Goal: Check status: Check status

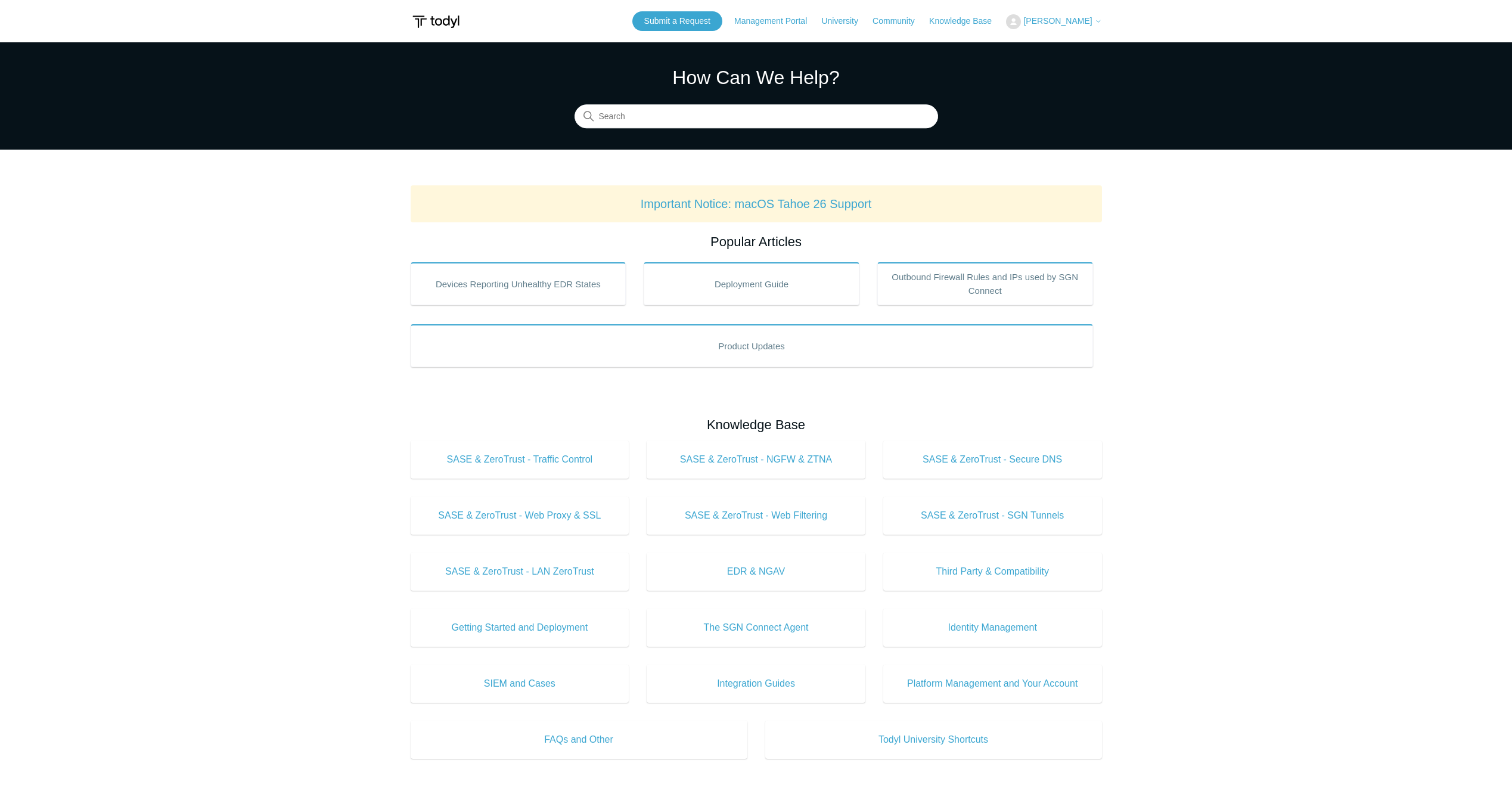
click at [1077, 17] on span "[PERSON_NAME]" at bounding box center [1057, 21] width 69 height 10
click at [1073, 45] on link "My Support Requests" at bounding box center [1065, 47] width 116 height 21
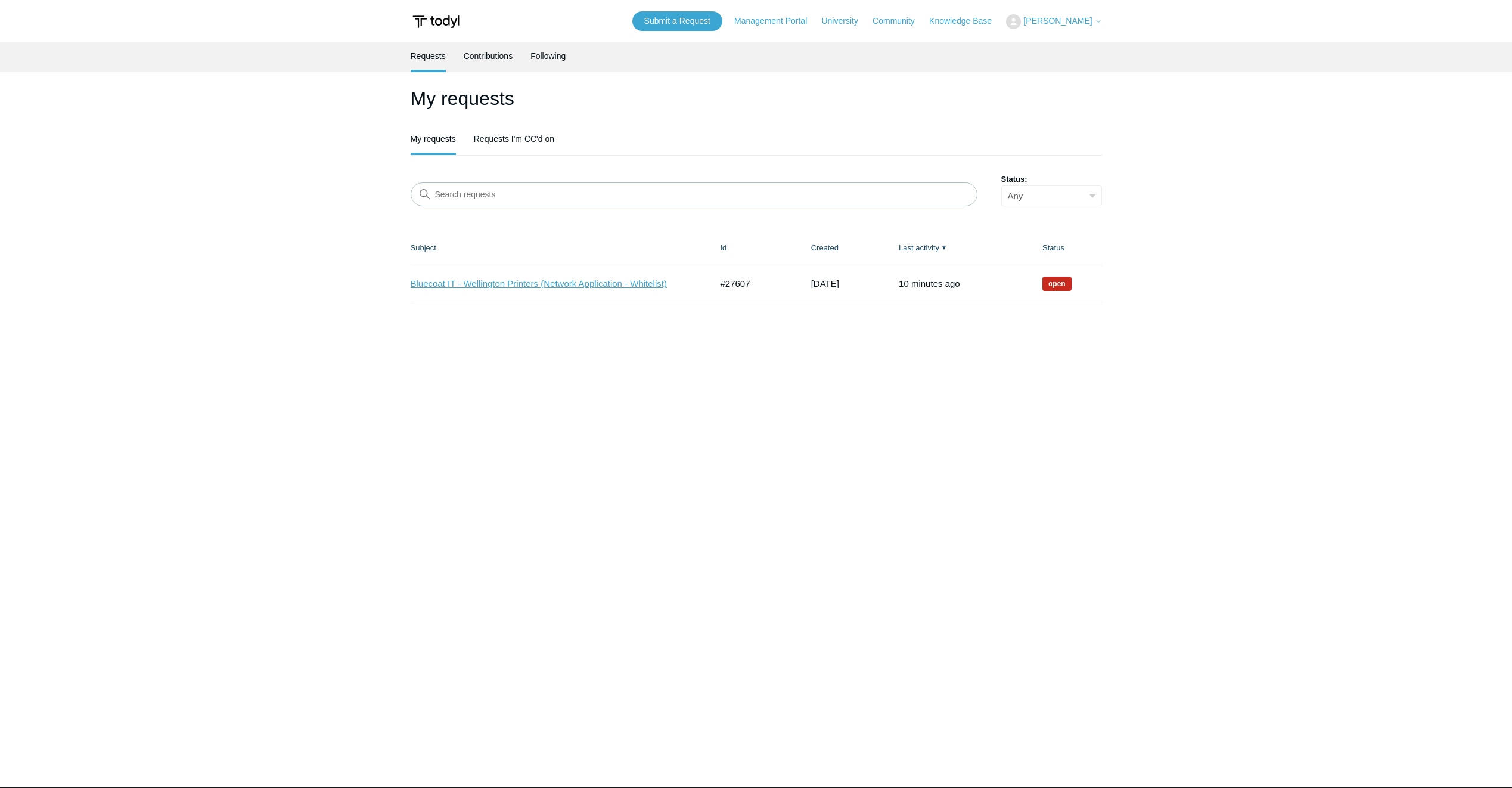
click at [552, 287] on link "Bluecoat IT - Wellington Printers (Network Application - Whitelist)" at bounding box center [552, 284] width 283 height 14
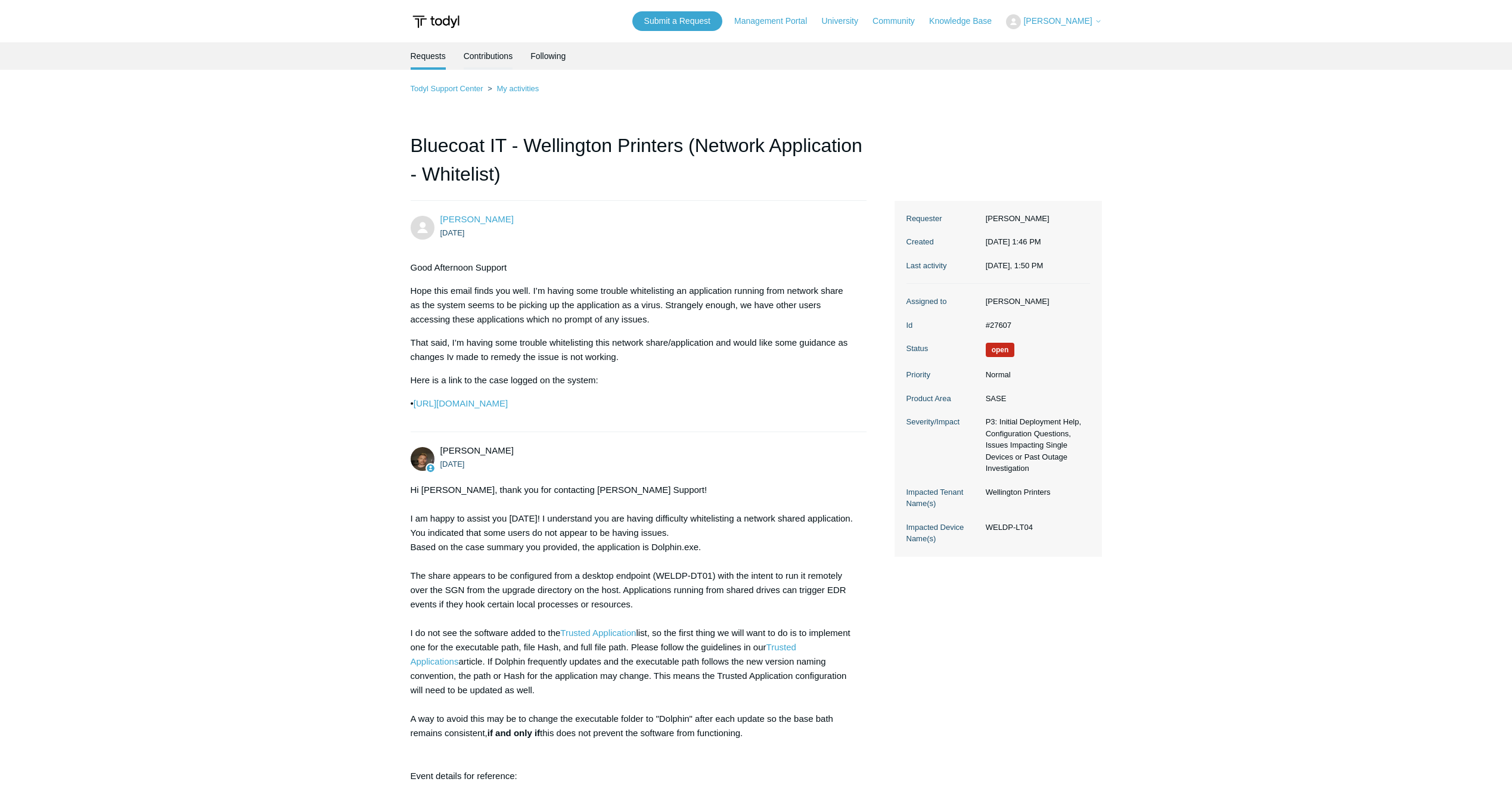
click at [500, 54] on link "Contributions" at bounding box center [488, 55] width 49 height 25
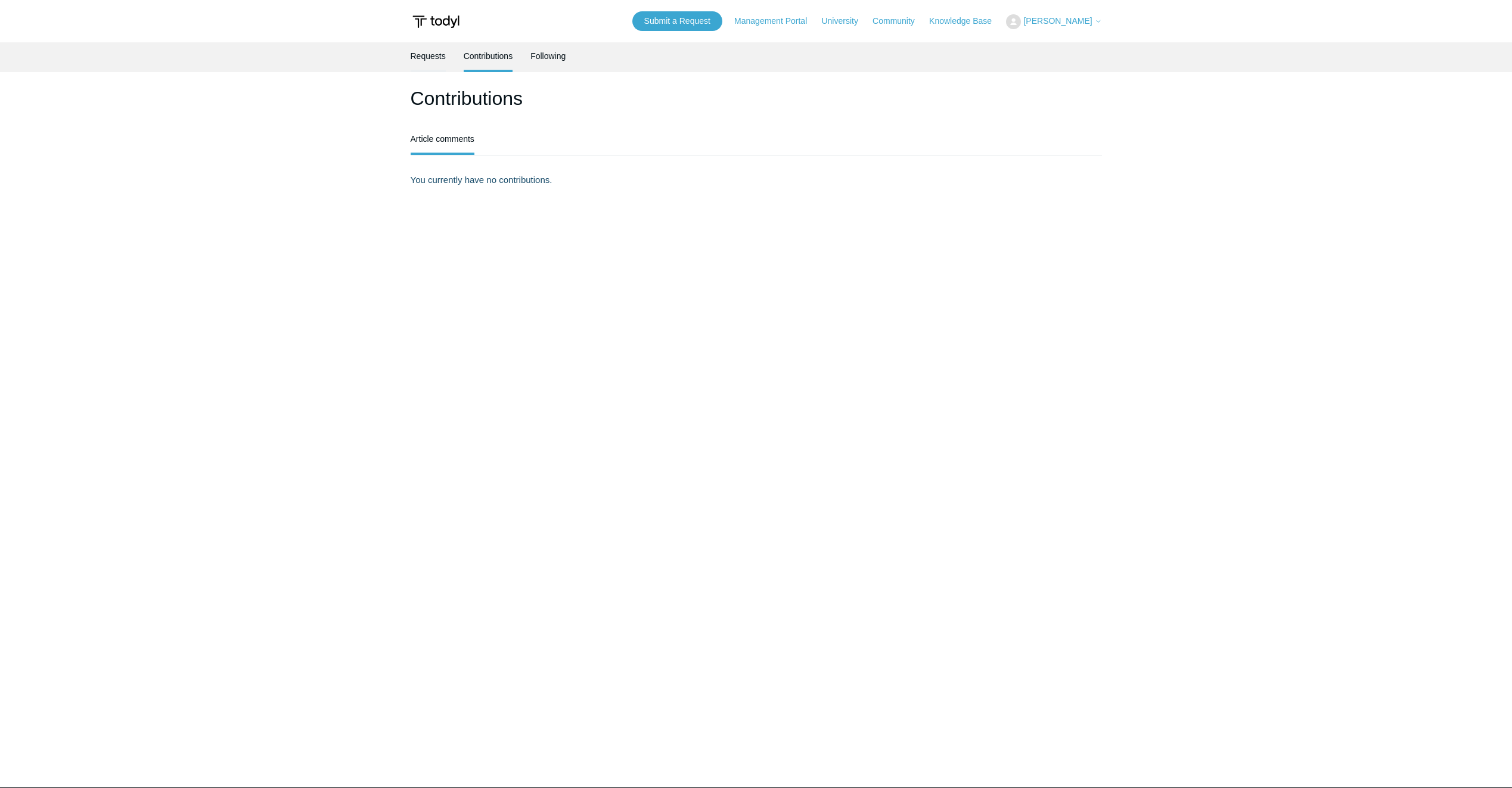
click at [436, 58] on link "Requests" at bounding box center [428, 55] width 35 height 25
